Goal: Task Accomplishment & Management: Manage account settings

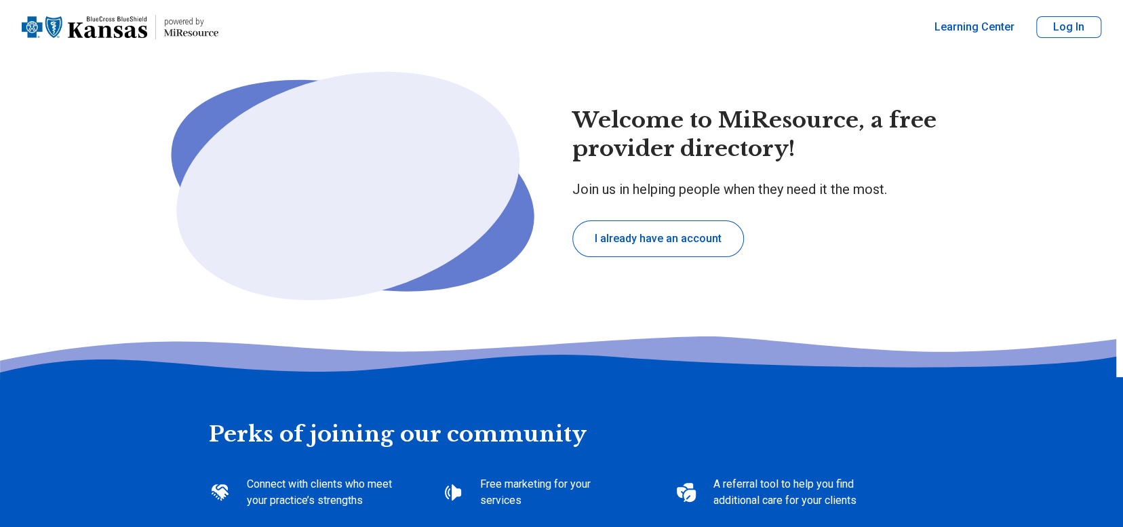
click at [654, 234] on button "I already have an account" at bounding box center [658, 238] width 172 height 37
type textarea "*"
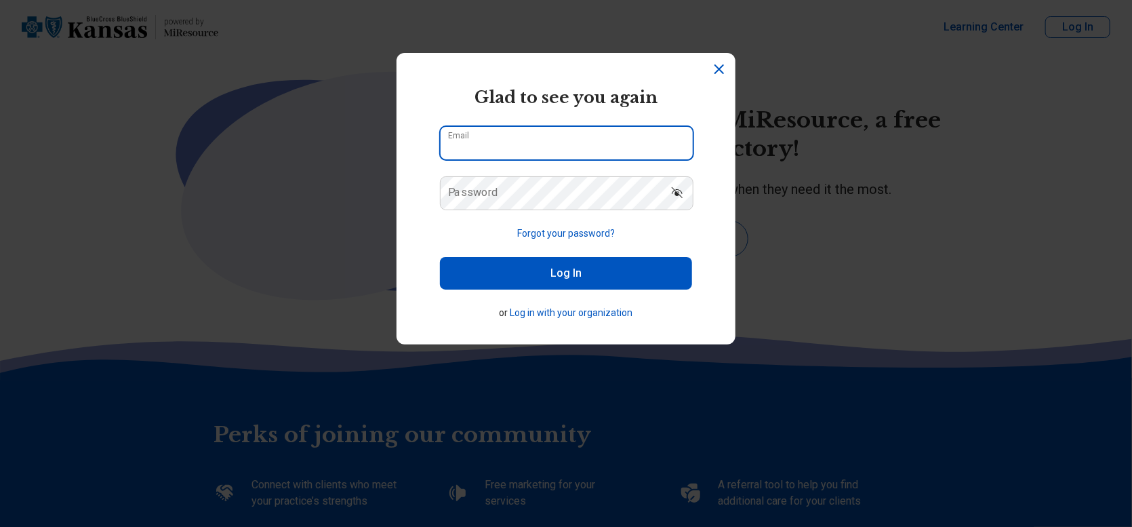
drag, startPoint x: 520, startPoint y: 140, endPoint x: 523, endPoint y: 148, distance: 8.6
click at [520, 140] on input "Email" at bounding box center [567, 143] width 252 height 33
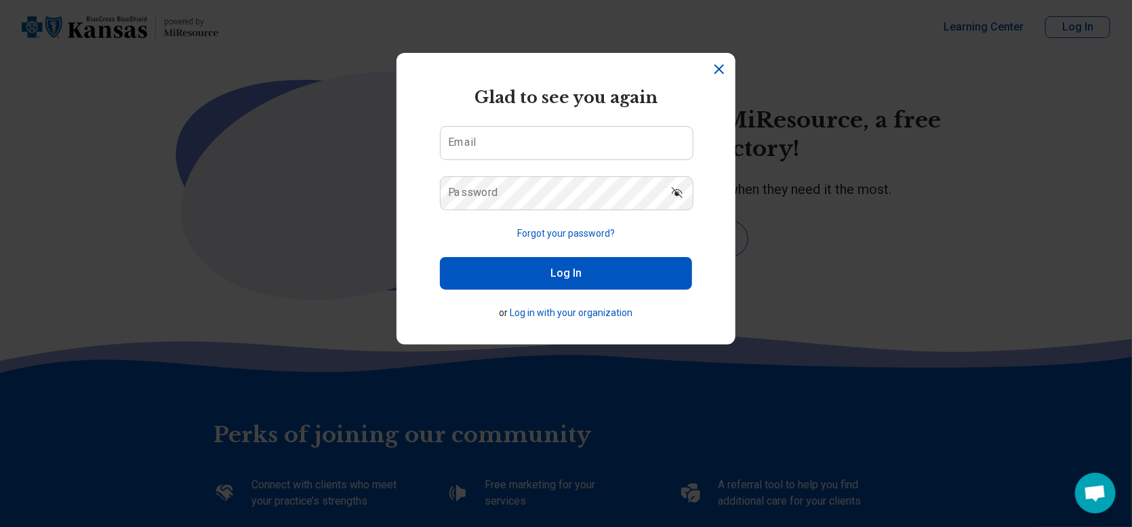
click at [717, 67] on icon "Dismiss" at bounding box center [719, 69] width 16 height 16
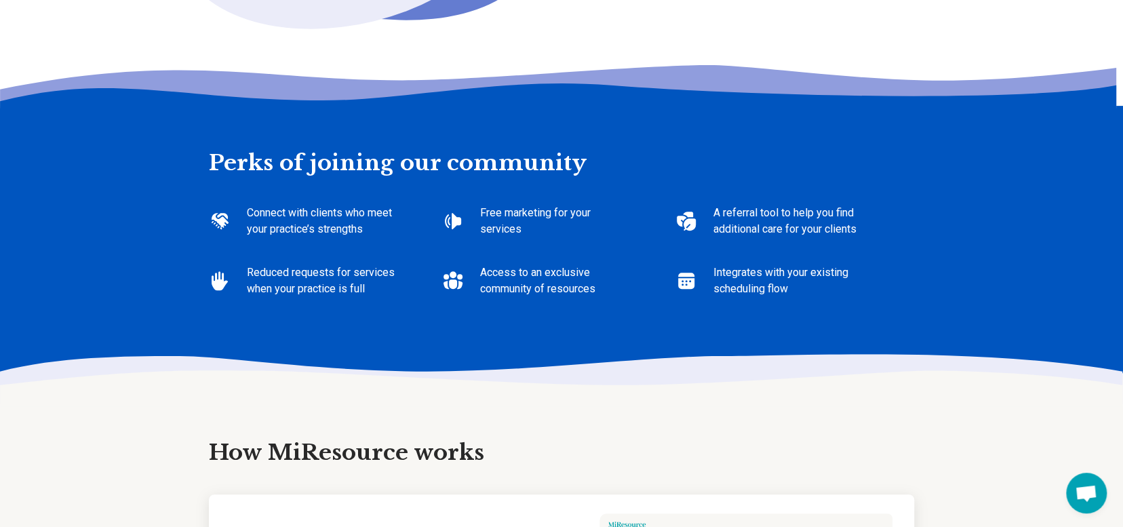
scroll to position [542, 0]
